Goal: Use online tool/utility: Utilize a website feature to perform a specific function

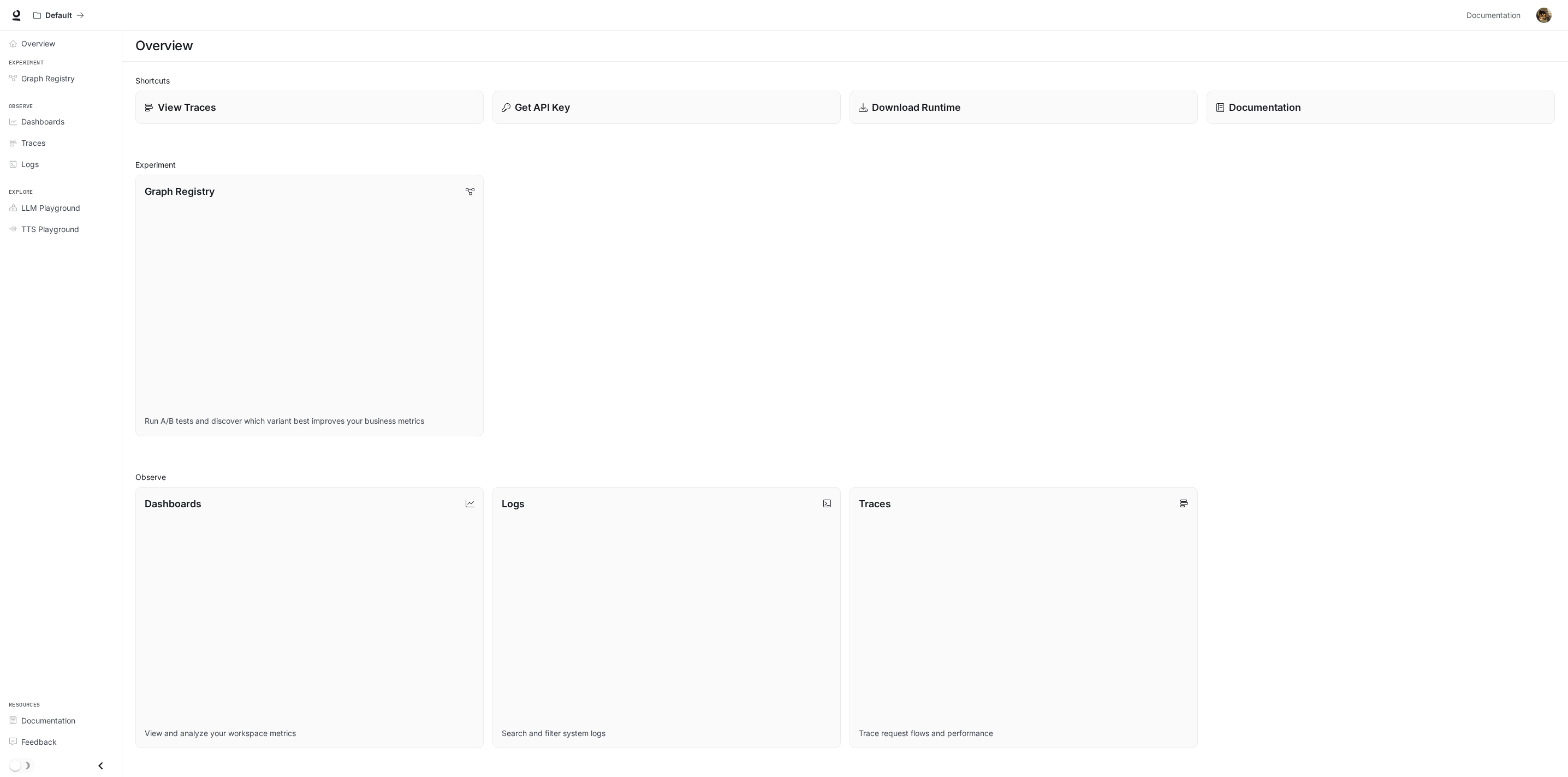
click at [958, 248] on div "Graph Registry Run A/B tests and discover which variant best improves your busi…" at bounding box center [840, 301] width 1428 height 270
click at [62, 146] on div "Traces" at bounding box center [67, 143] width 91 height 12
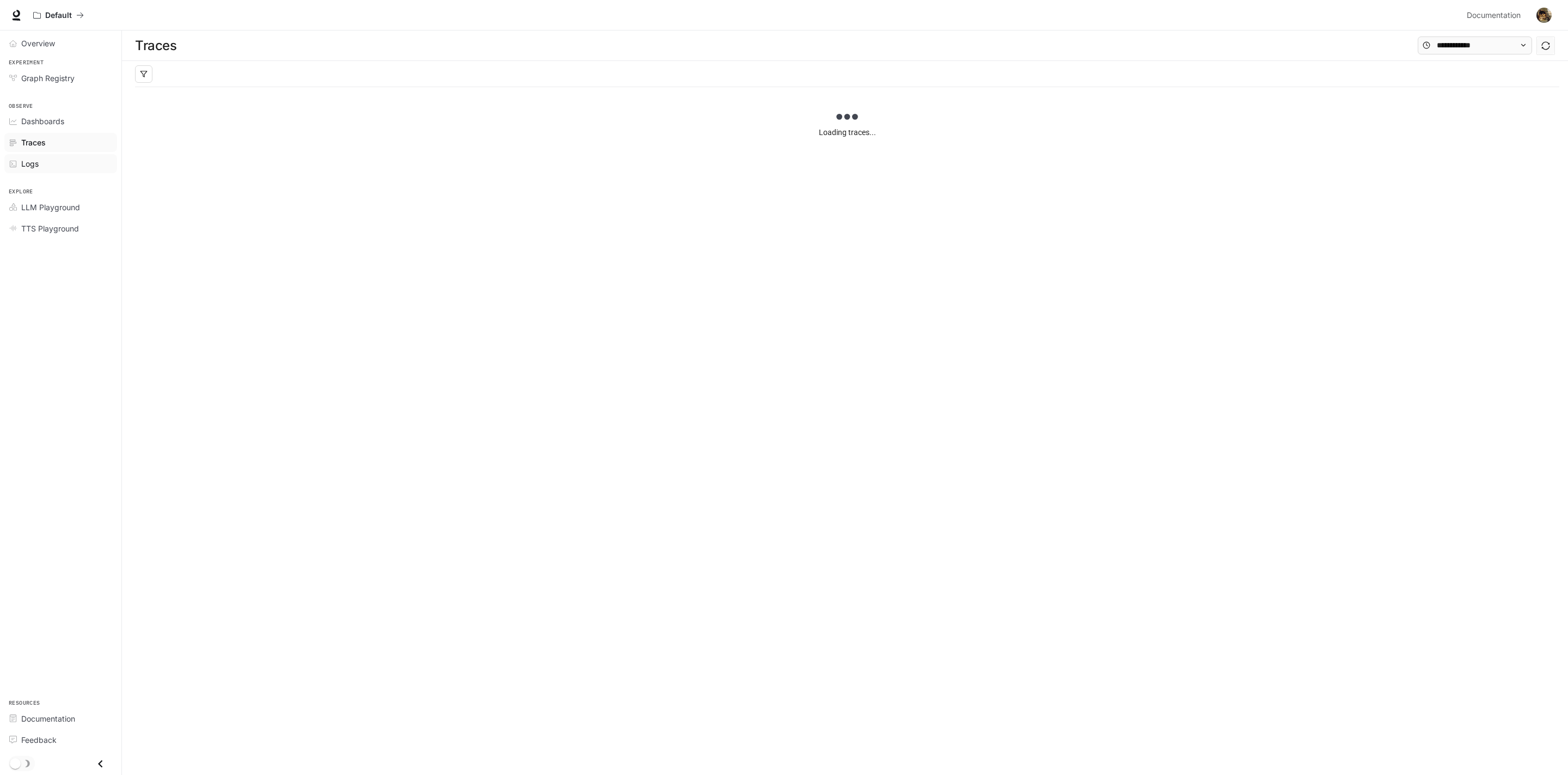
click at [59, 165] on div "Logs" at bounding box center [66, 164] width 91 height 12
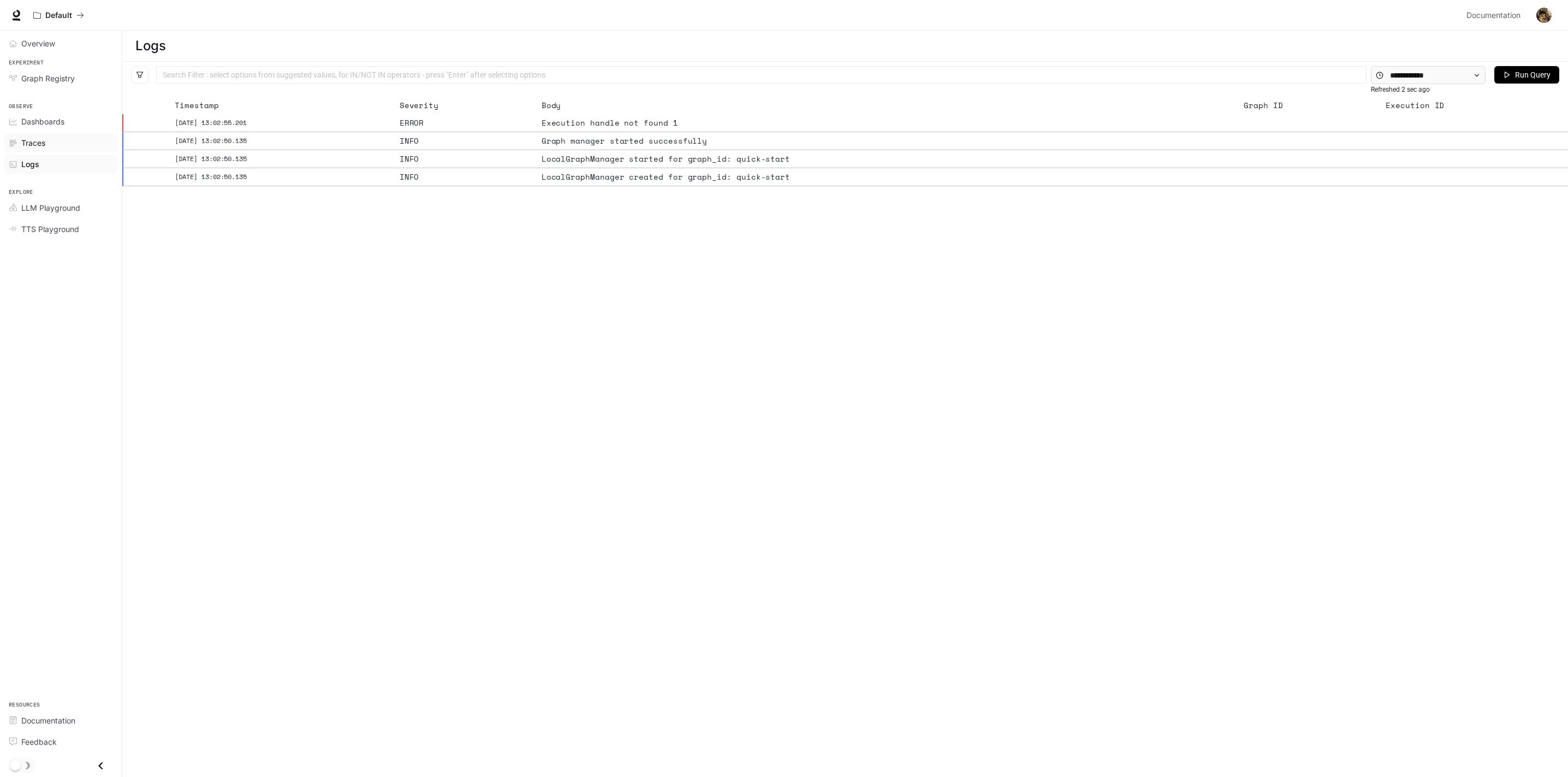
click at [57, 141] on div "Traces" at bounding box center [67, 143] width 91 height 12
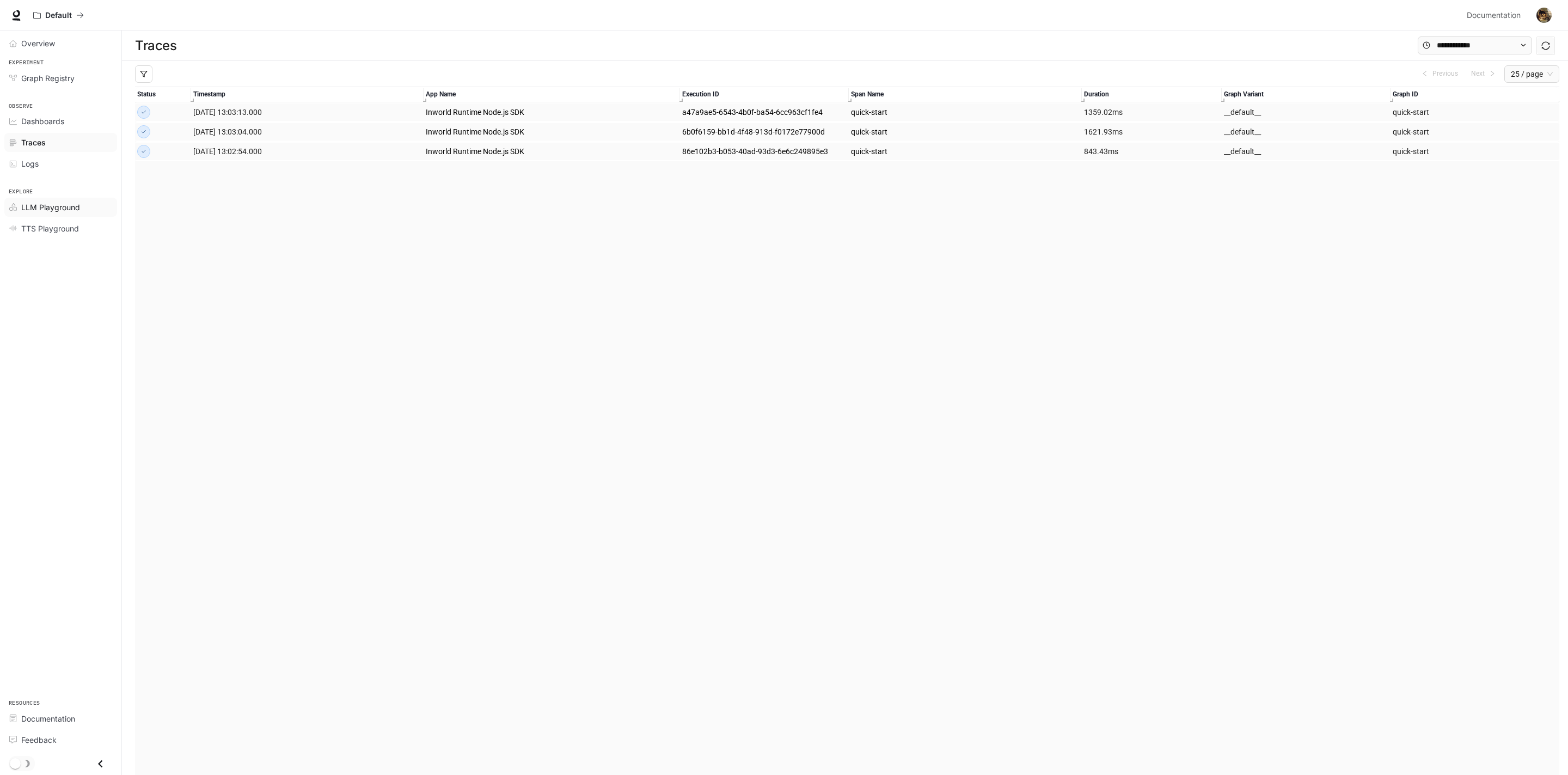
click at [58, 199] on link "LLM Playground" at bounding box center [61, 207] width 113 height 19
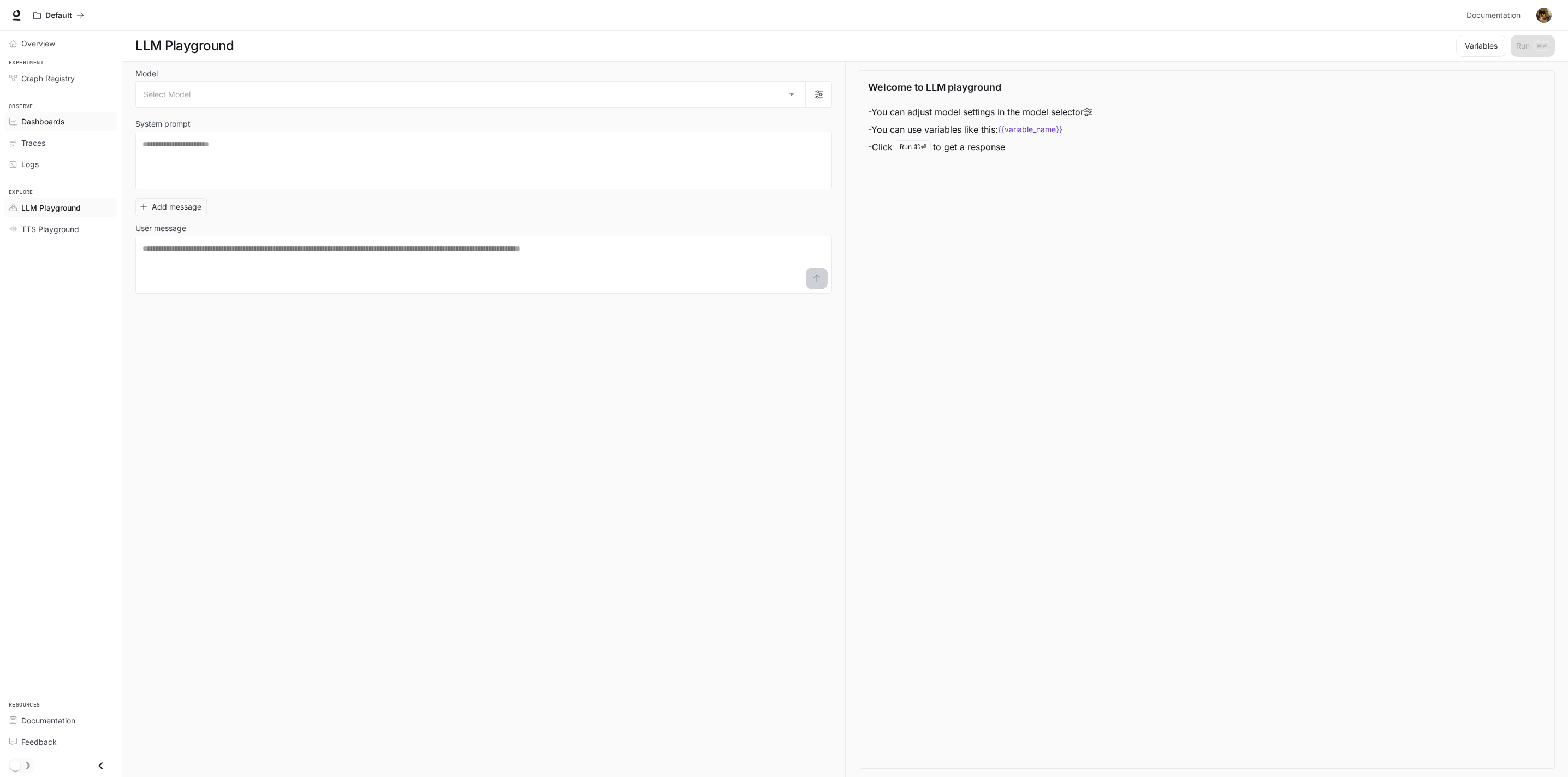
click at [74, 117] on div "Dashboards" at bounding box center [67, 122] width 91 height 12
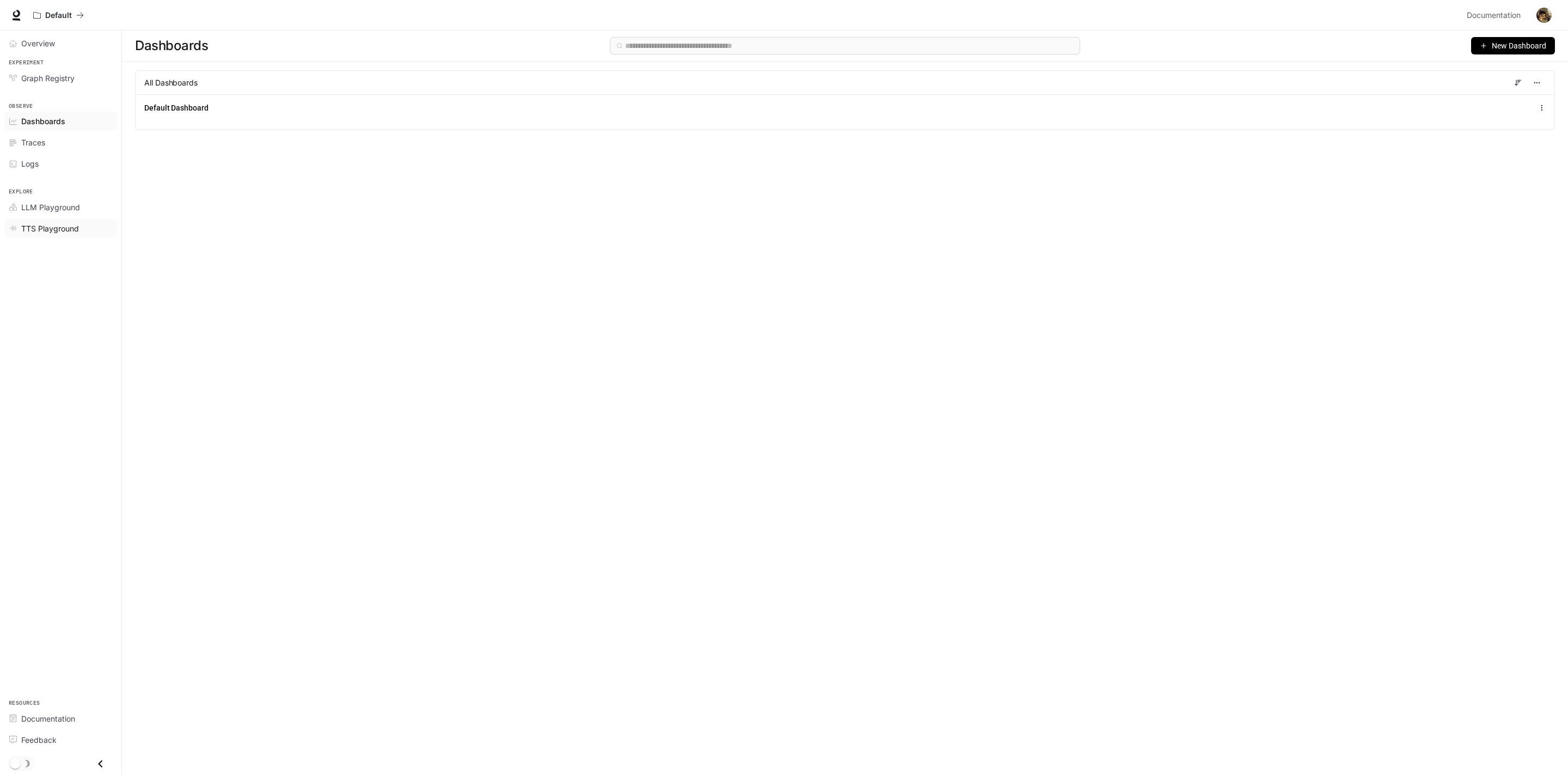
click at [71, 225] on span "TTS Playground" at bounding box center [50, 228] width 58 height 12
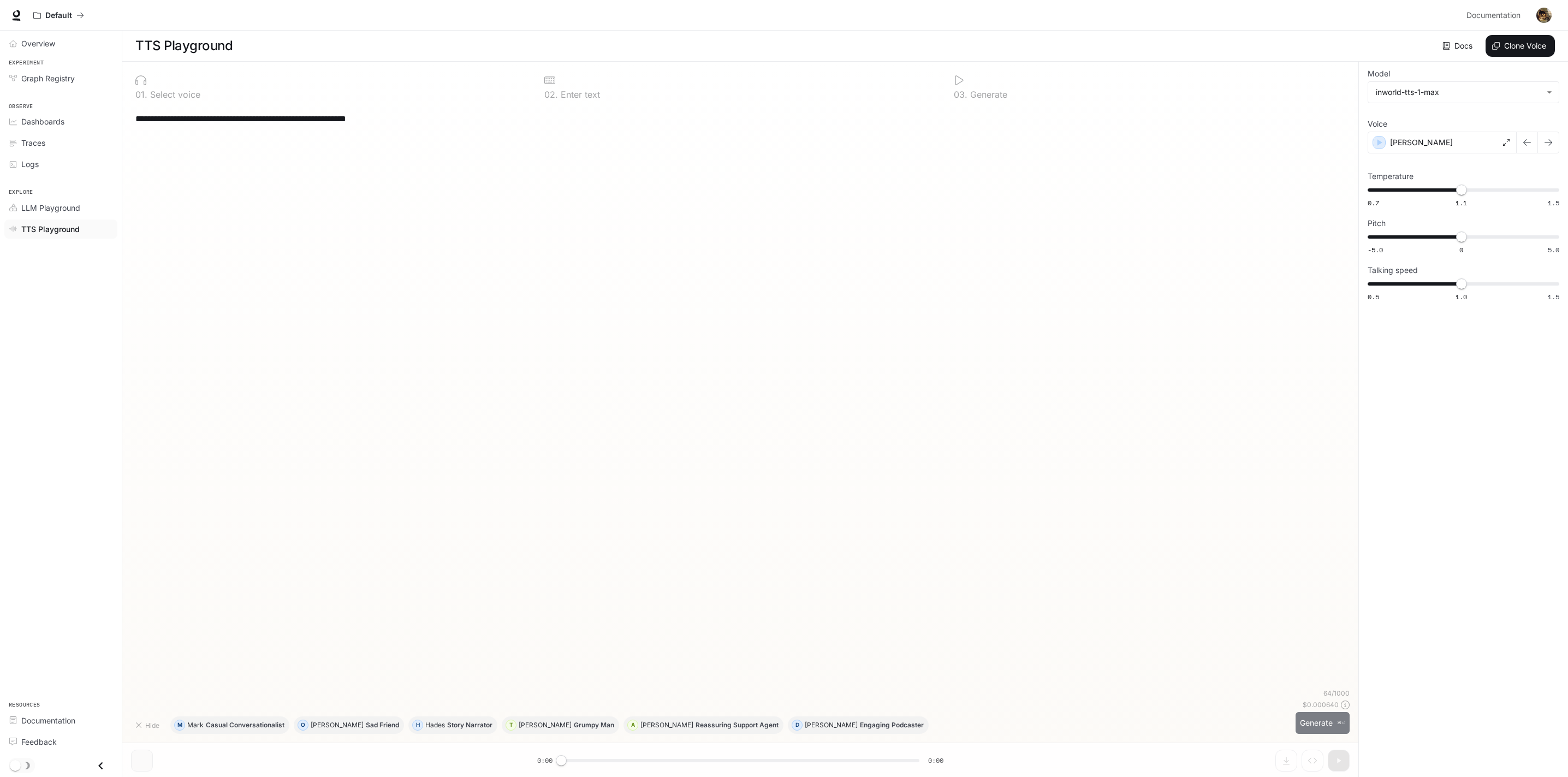
click at [1322, 727] on button "Generate ⌘⏎" at bounding box center [1323, 723] width 54 height 22
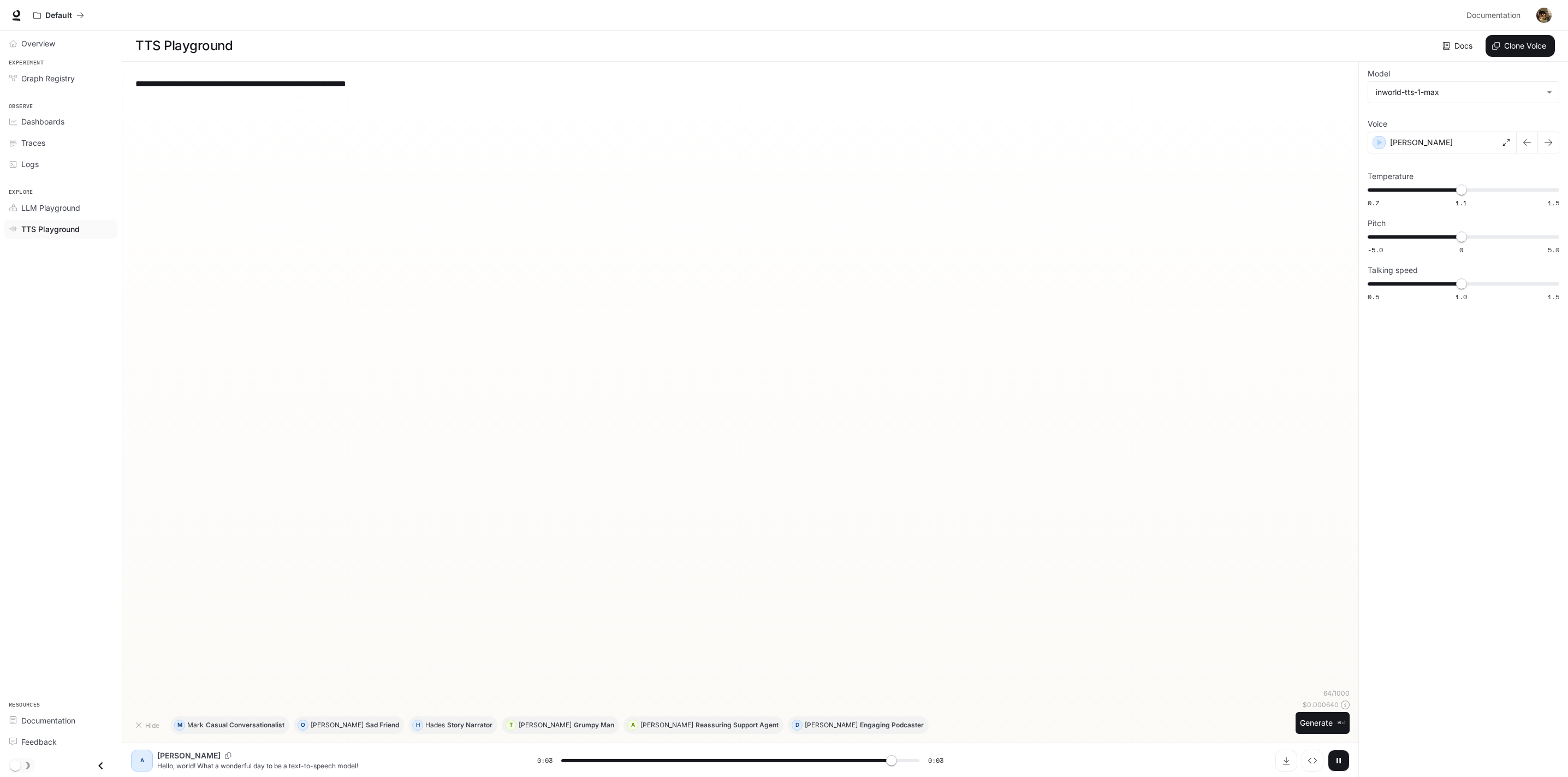
type input "*"
click at [969, 310] on div "**********" at bounding box center [740, 379] width 1218 height 618
